Goal: Task Accomplishment & Management: Manage account settings

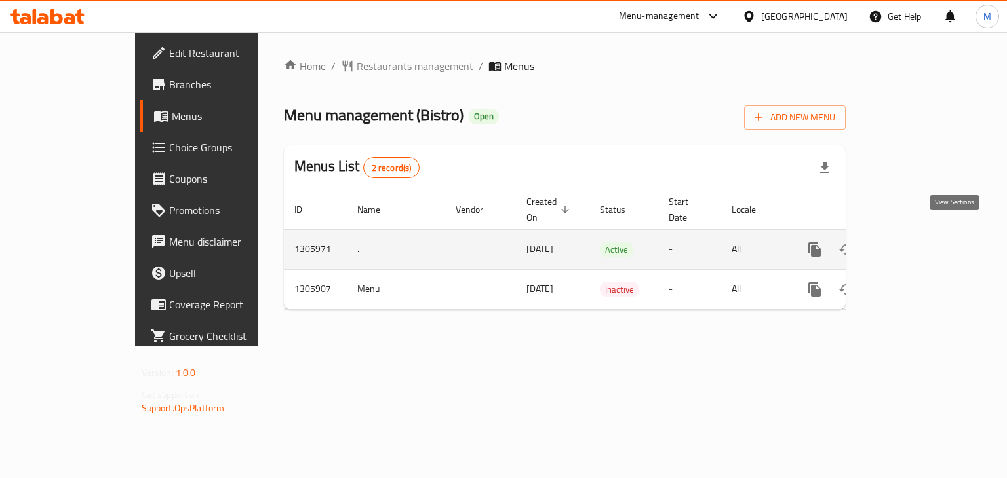
click at [925, 239] on link "enhanced table" at bounding box center [908, 249] width 31 height 31
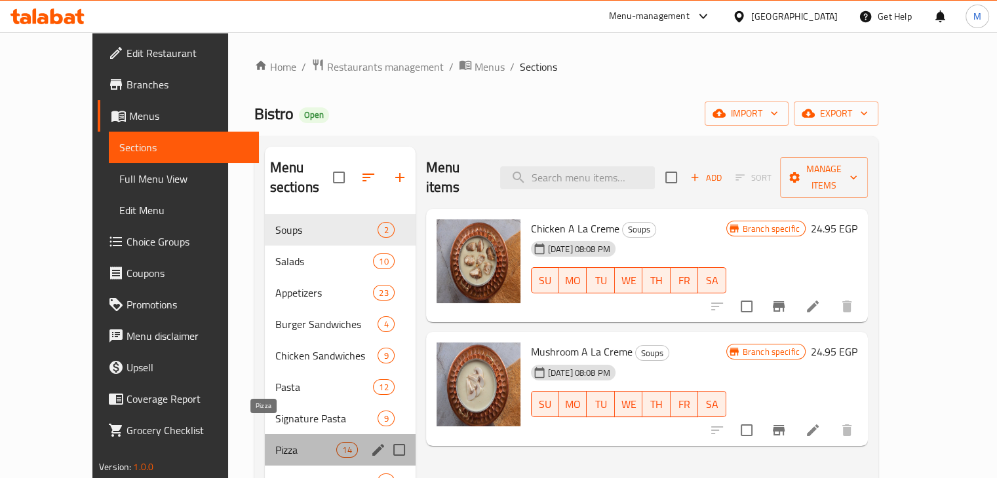
click at [275, 442] on span "Pizza" at bounding box center [306, 450] width 62 height 16
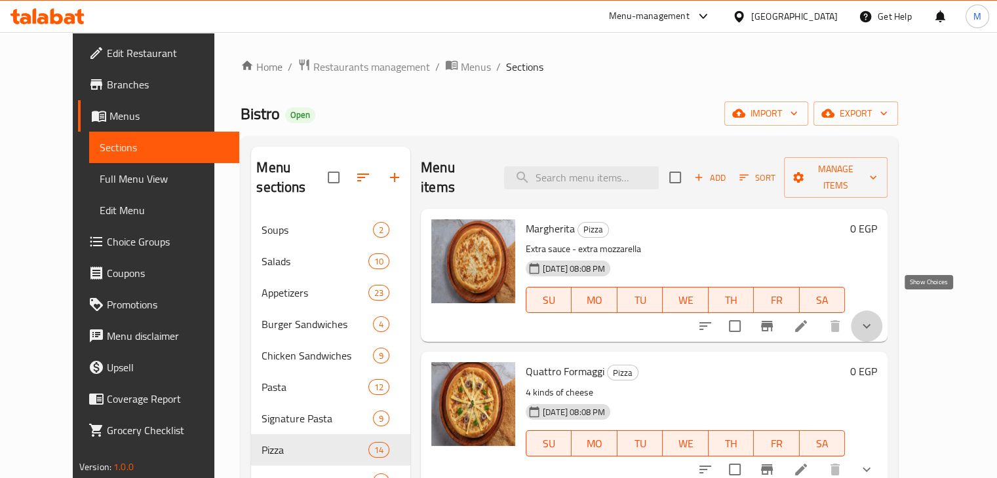
click at [874, 319] on icon "show more" at bounding box center [867, 327] width 16 height 16
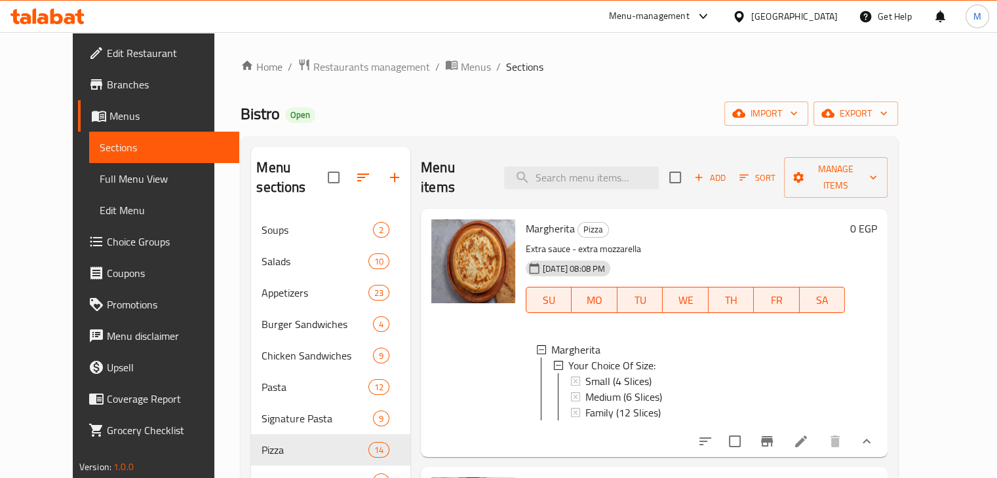
click at [882, 426] on button "show more" at bounding box center [866, 441] width 31 height 31
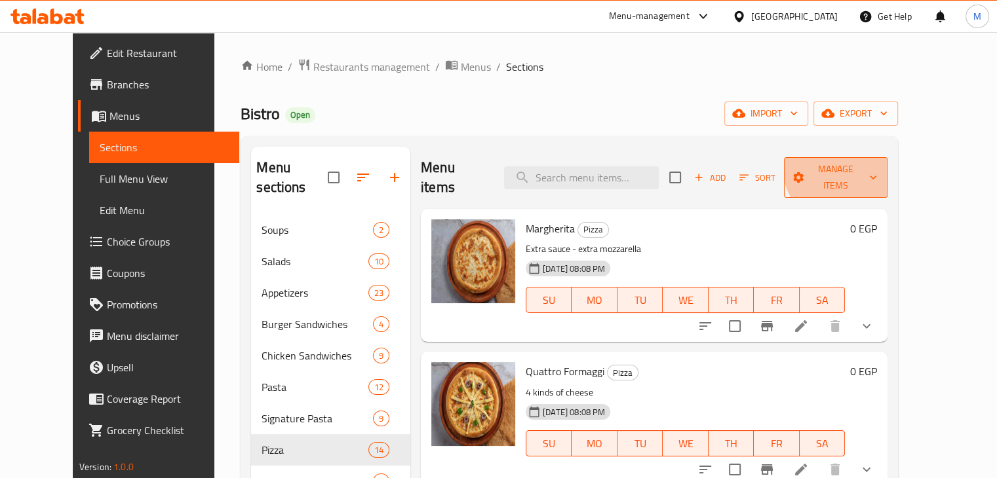
click at [877, 166] on span "Manage items" at bounding box center [835, 177] width 83 height 33
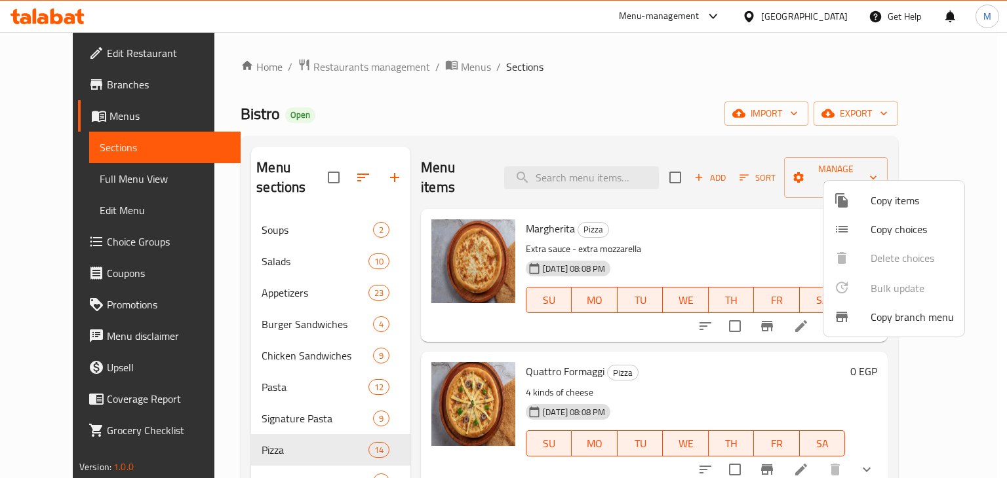
drag, startPoint x: 895, startPoint y: 166, endPoint x: 732, endPoint y: 209, distance: 168.8
click at [732, 209] on div at bounding box center [503, 239] width 1007 height 478
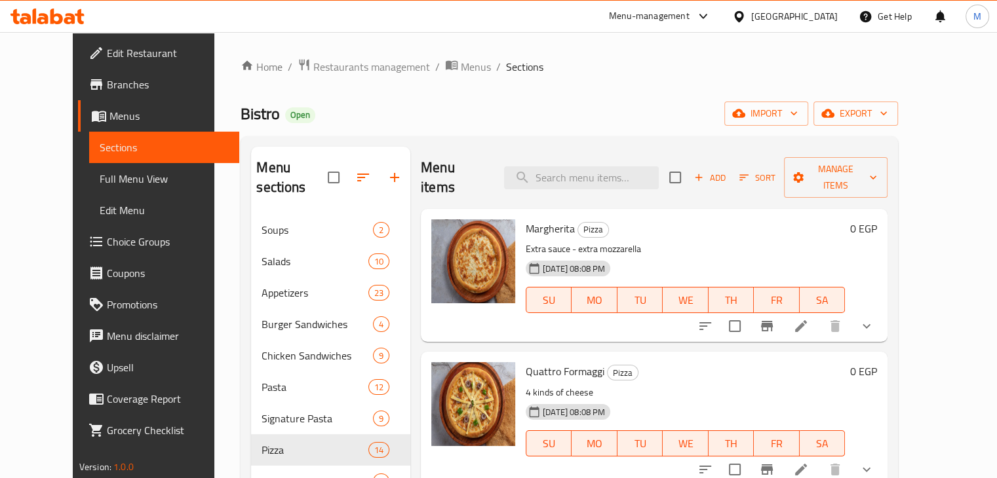
click at [732, 220] on h6 "[PERSON_NAME]" at bounding box center [685, 229] width 319 height 18
click at [107, 239] on span "Choice Groups" at bounding box center [168, 242] width 122 height 16
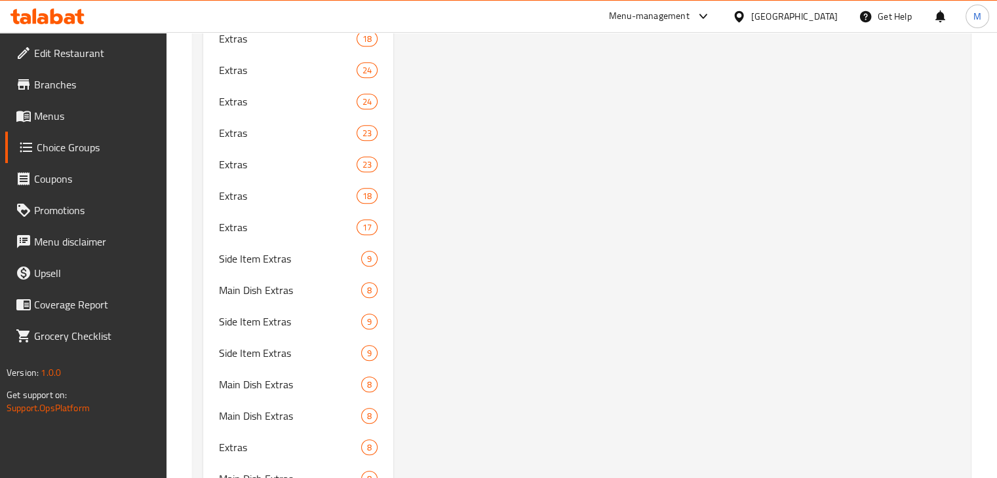
scroll to position [6232, 0]
